Goal: Navigation & Orientation: Find specific page/section

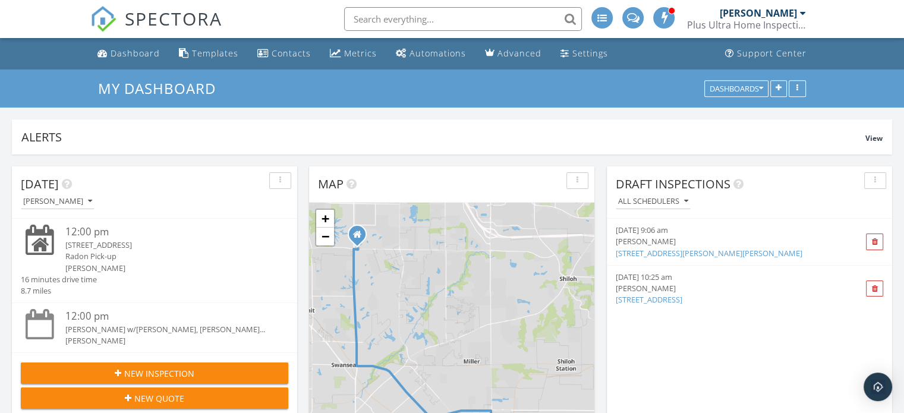
click at [164, 18] on span "SPECTORA" at bounding box center [173, 18] width 97 height 25
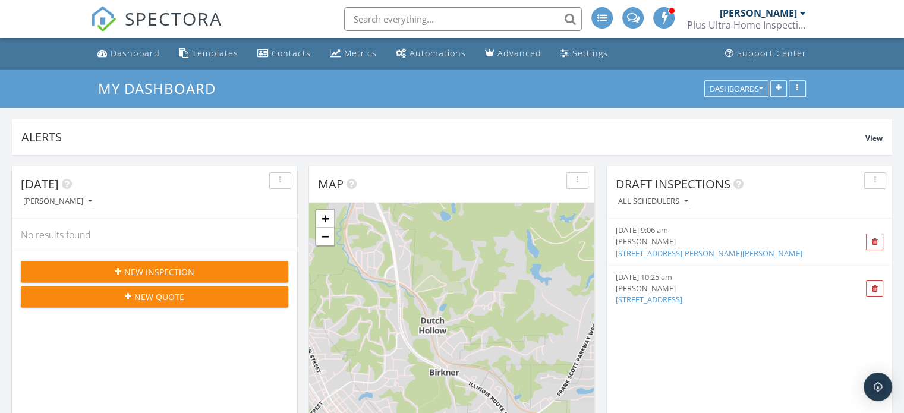
click at [143, 19] on span "SPECTORA" at bounding box center [173, 18] width 97 height 25
click at [152, 52] on div "Dashboard" at bounding box center [135, 53] width 49 height 11
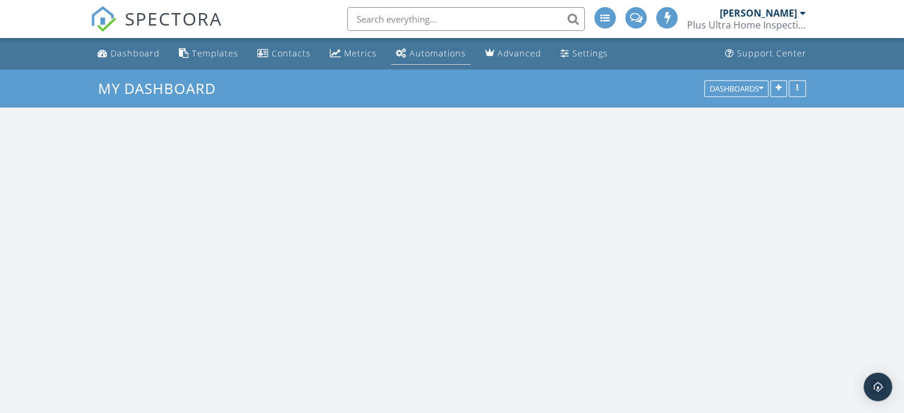
scroll to position [1635, 923]
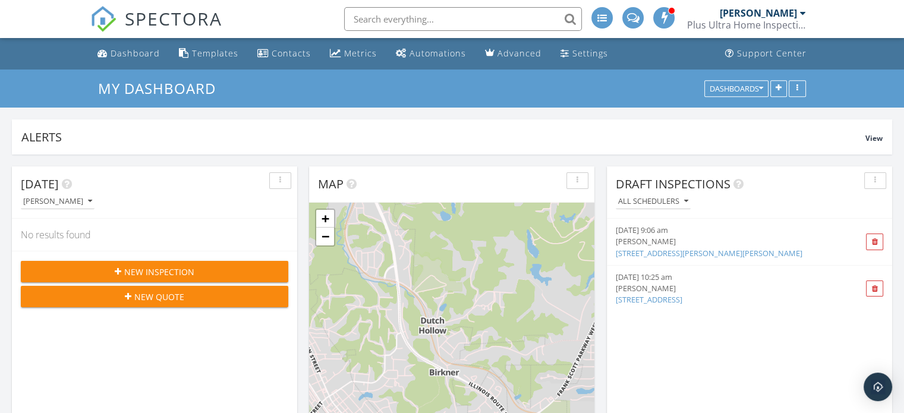
click at [661, 14] on span at bounding box center [665, 17] width 12 height 11
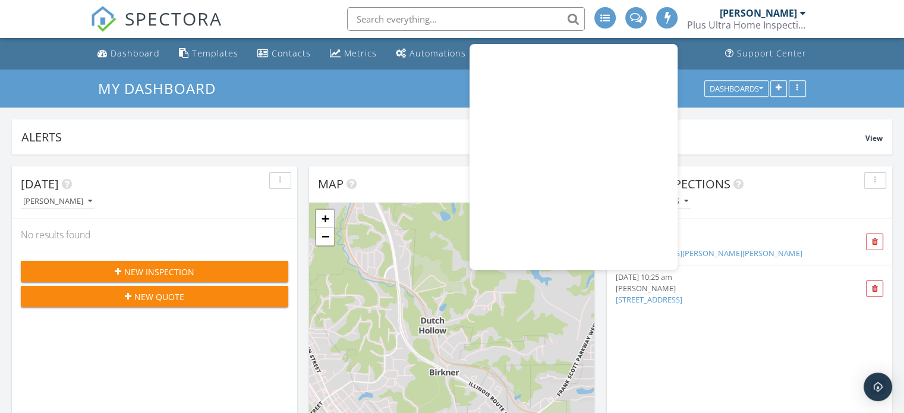
click at [870, 52] on ul "Dashboard Templates Contacts Metrics Automations Advanced Settings Support Cent…" at bounding box center [452, 54] width 904 height 32
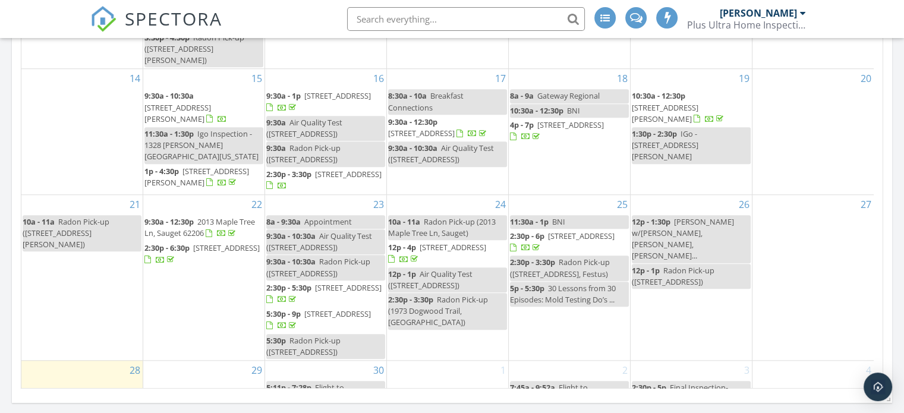
scroll to position [975, 0]
